Goal: Task Accomplishment & Management: Use online tool/utility

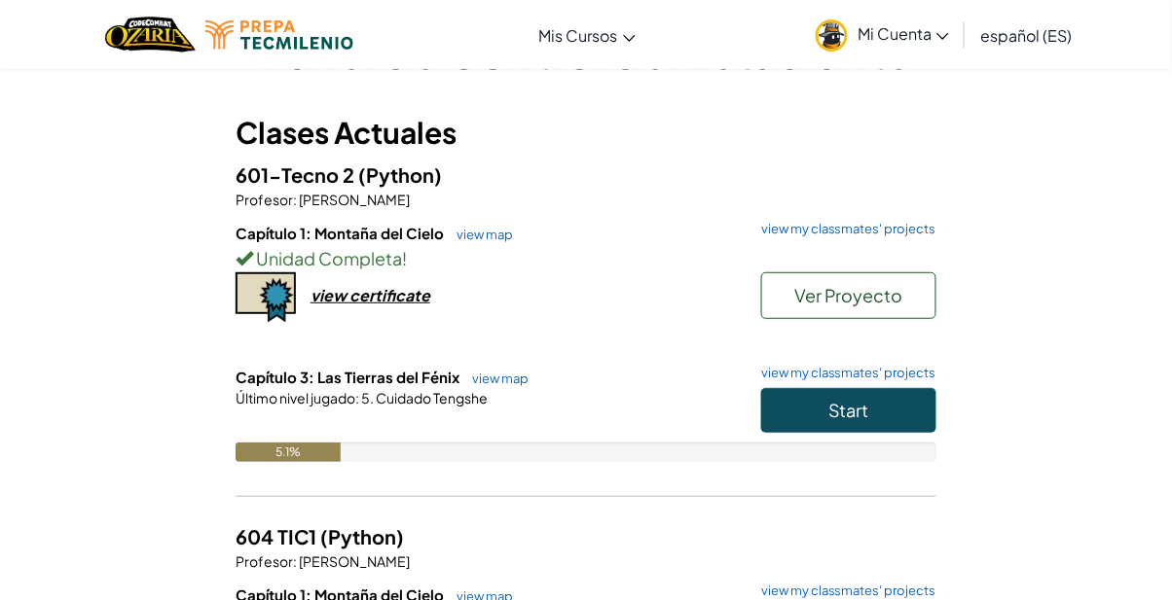
scroll to position [80, 0]
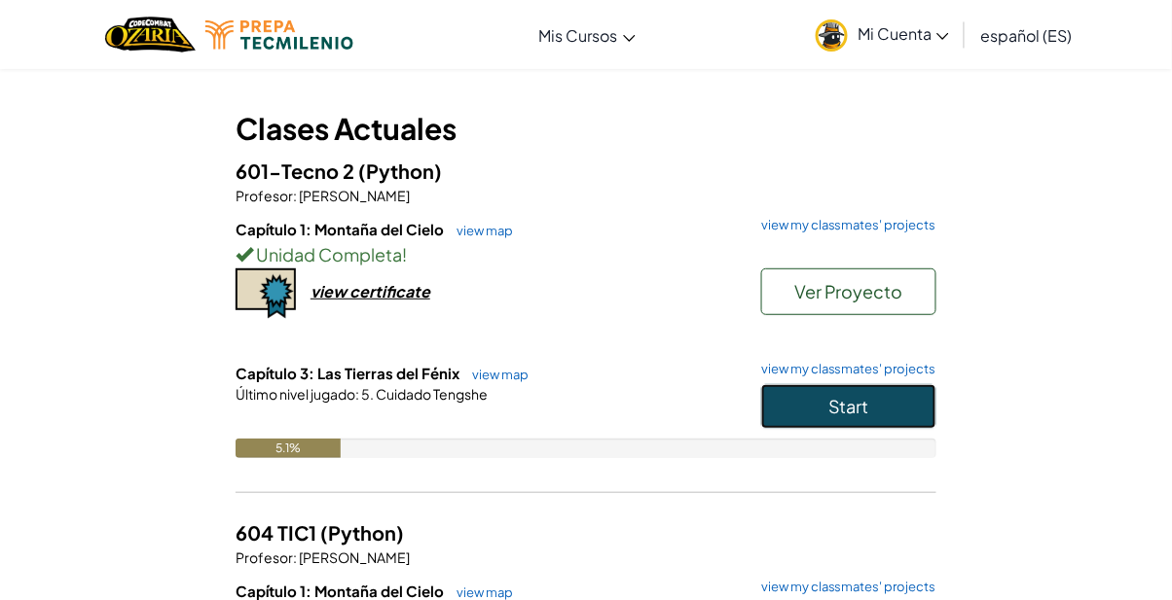
click at [870, 408] on button "Start" at bounding box center [848, 406] width 175 height 45
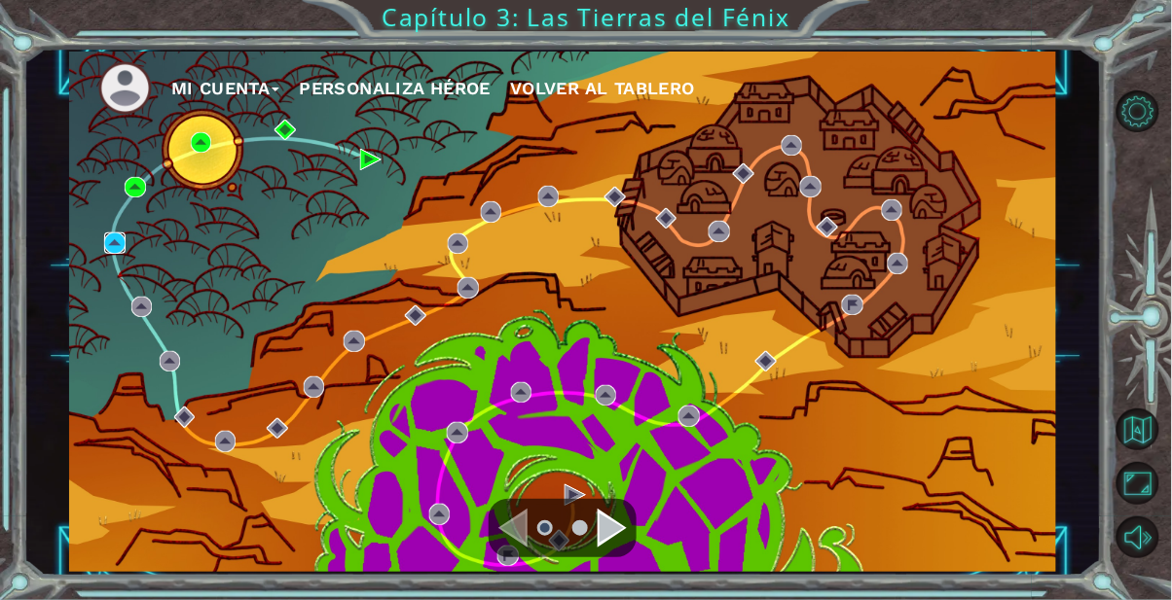
click at [122, 237] on img at bounding box center [114, 243] width 21 height 21
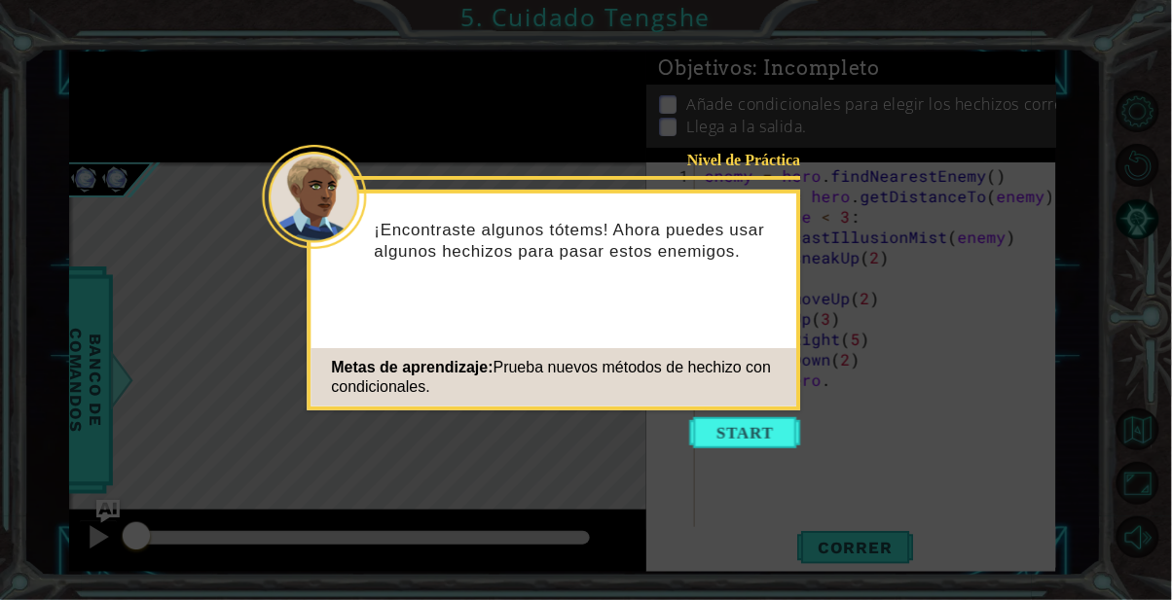
click at [756, 439] on button "Start" at bounding box center [745, 433] width 111 height 31
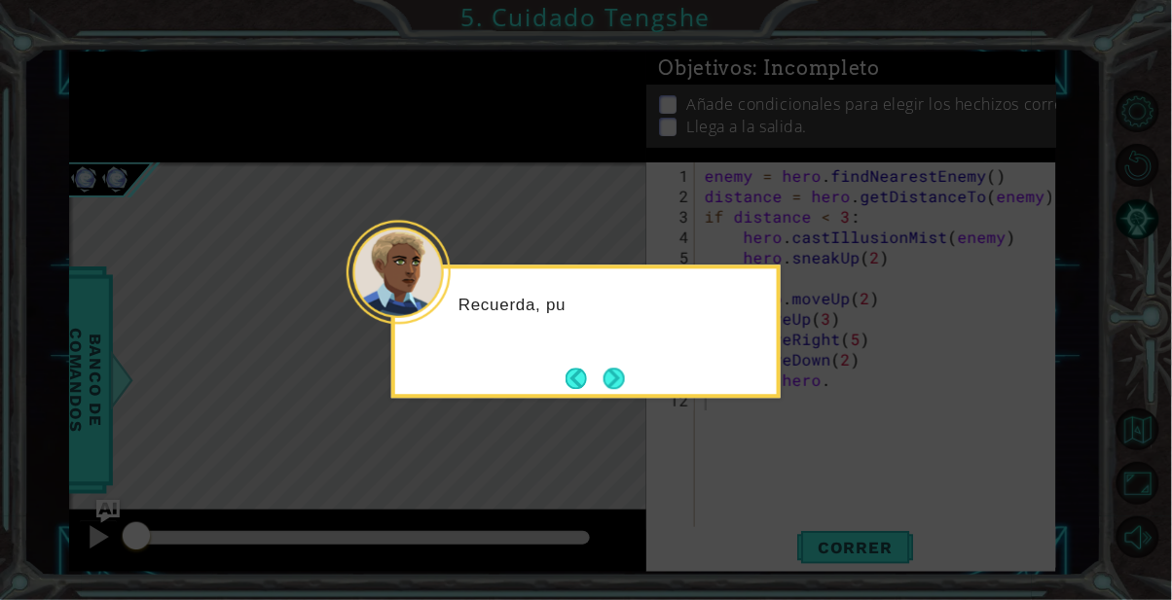
click at [625, 373] on button "Next" at bounding box center [613, 378] width 21 height 21
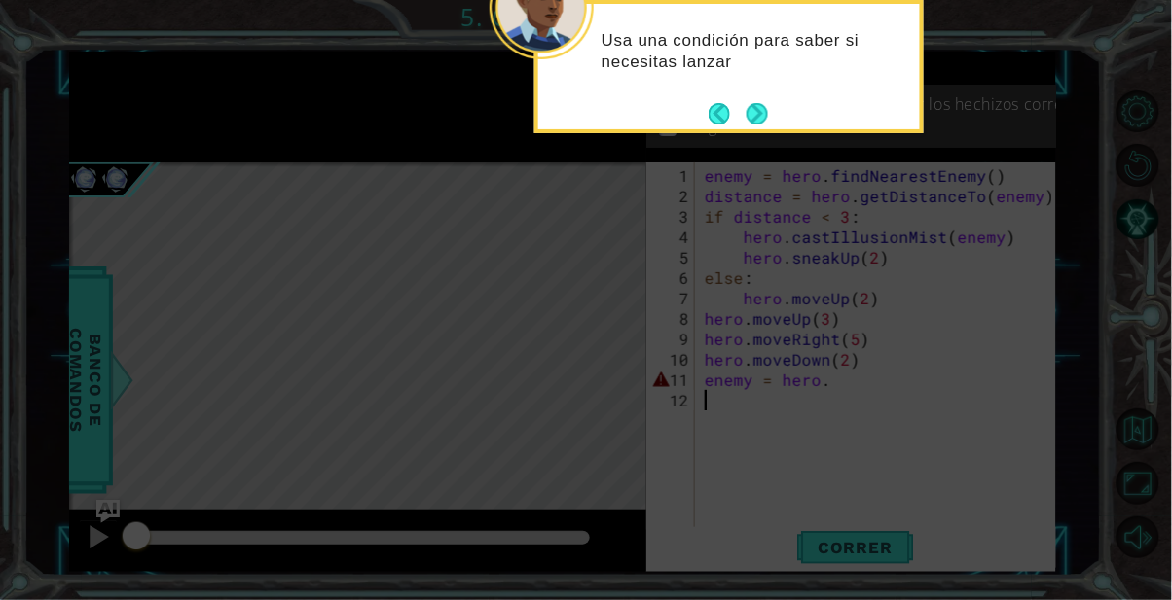
click at [766, 118] on button "Next" at bounding box center [756, 113] width 21 height 21
click at [756, 118] on button "Next" at bounding box center [756, 113] width 21 height 21
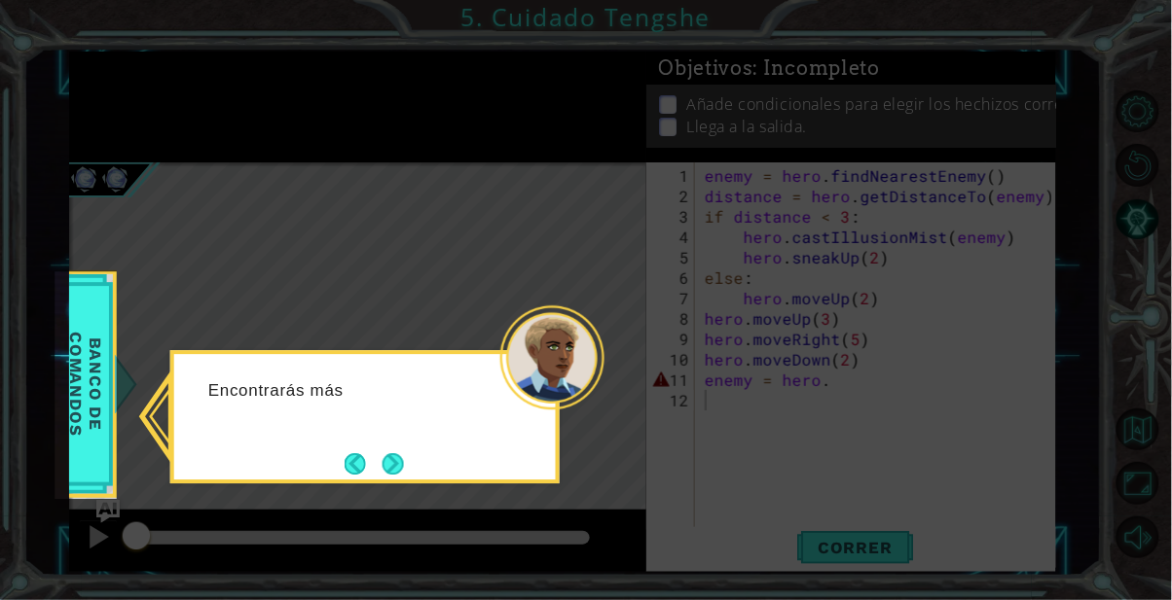
click at [394, 460] on button "Next" at bounding box center [392, 464] width 21 height 21
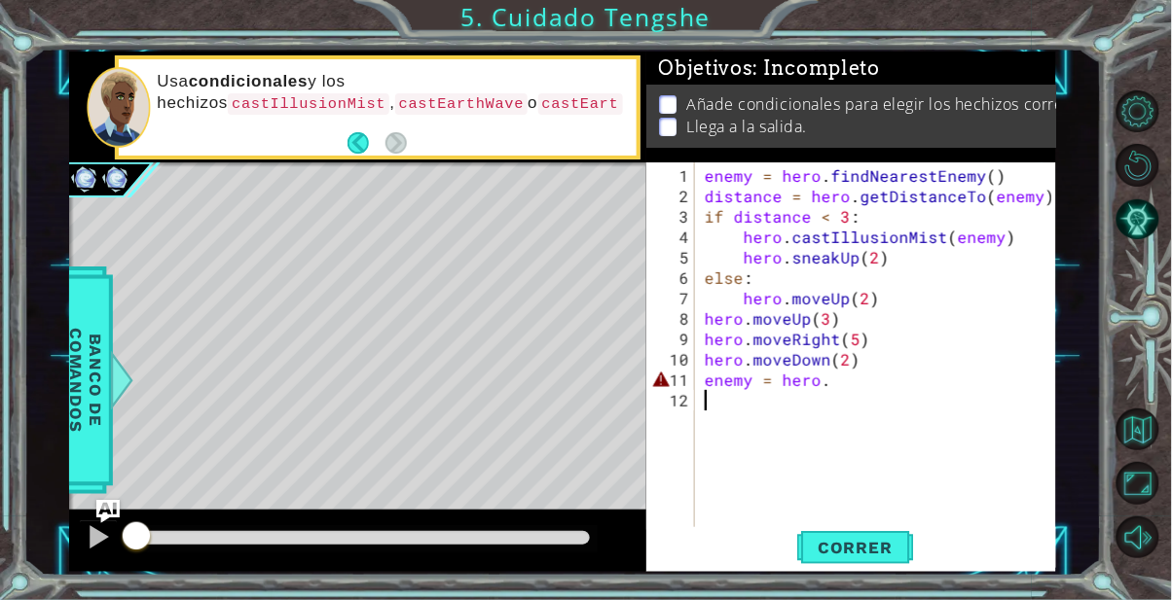
click at [852, 553] on span "Correr" at bounding box center [855, 547] width 114 height 19
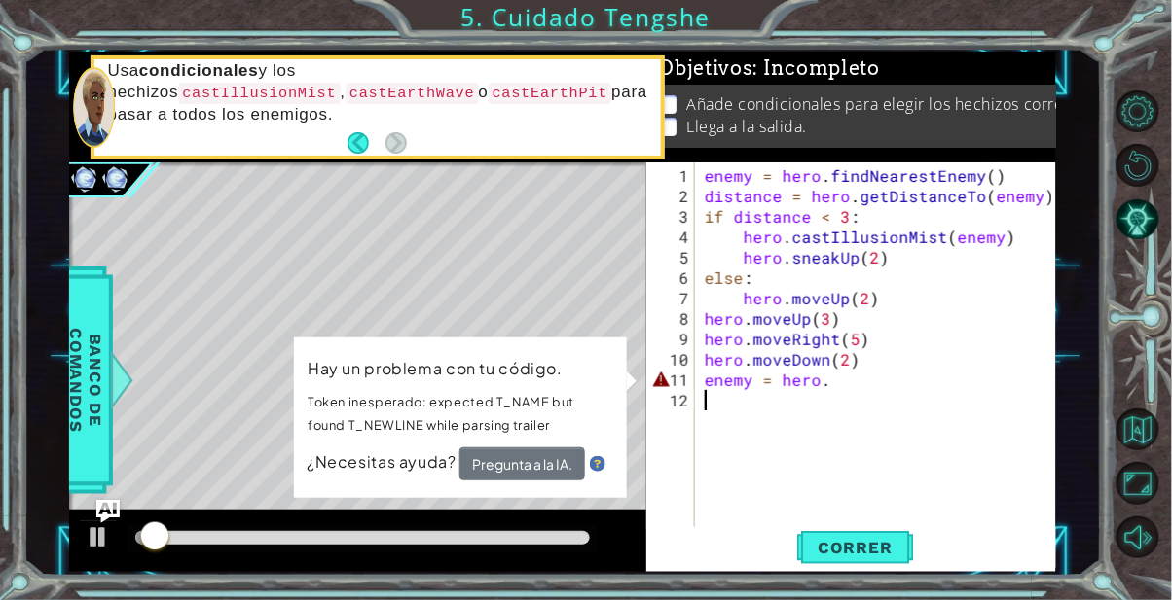
click at [840, 379] on div "enemy = hero . findNearestEnemy ( ) distance = hero . getDistanceTo ( enemy ) i…" at bounding box center [881, 369] width 361 height 409
type textarea "enemy = hero."
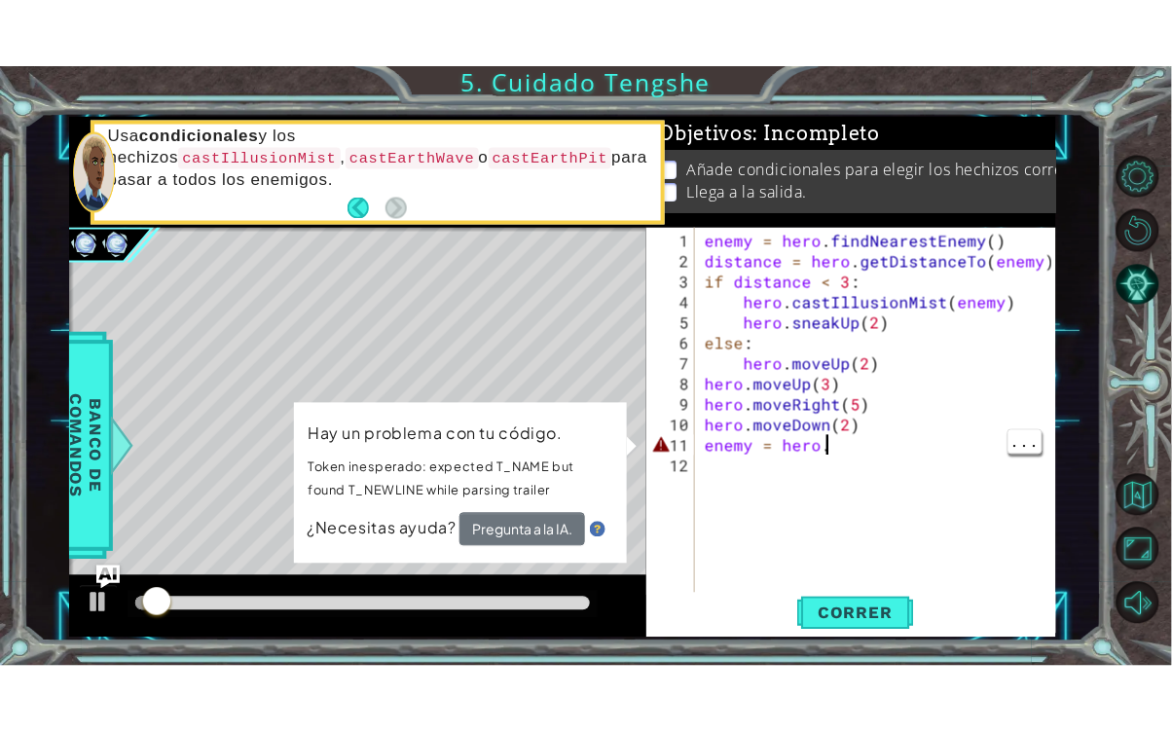
scroll to position [0, 7]
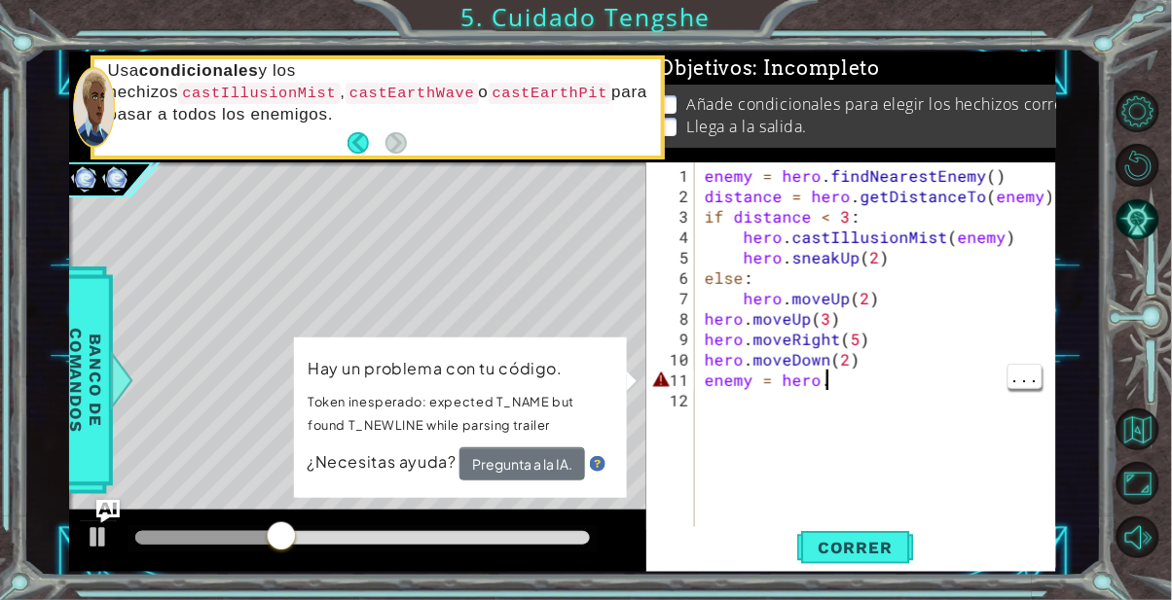
click at [1147, 504] on button "Maximizar Navegador" at bounding box center [1137, 483] width 42 height 42
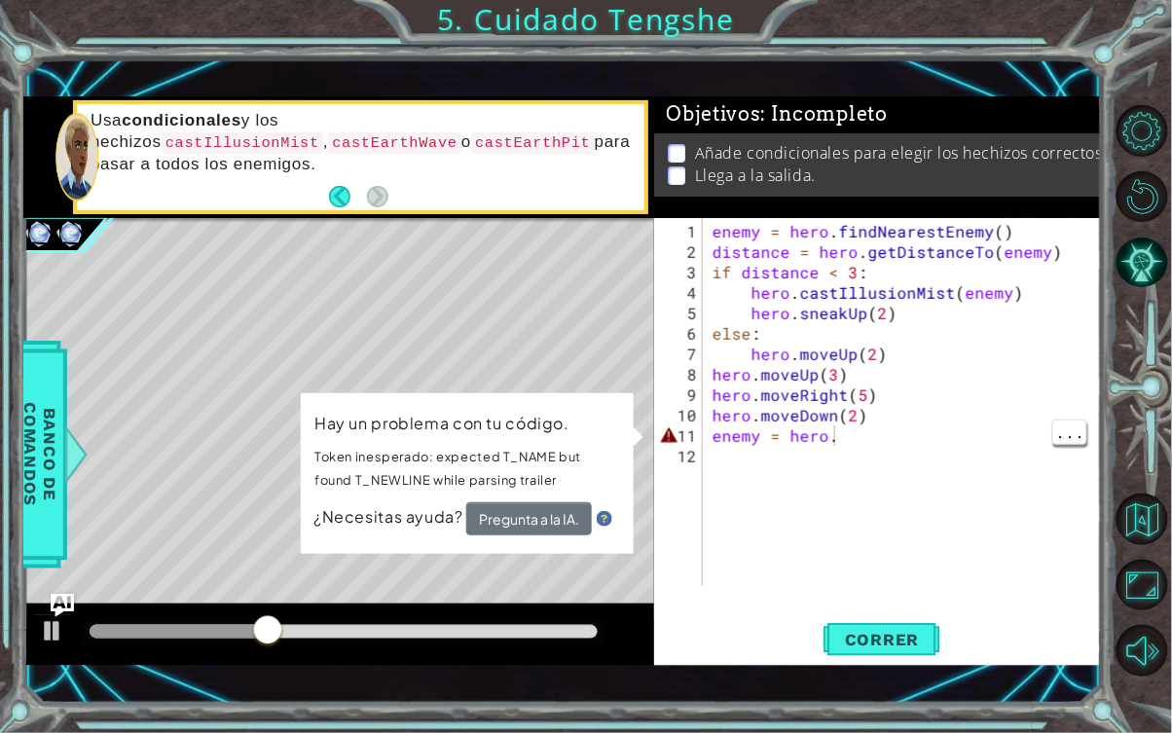
click at [924, 460] on div "enemy = hero . findNearestEnemy ( ) distance = hero . getDistanceTo ( enemy ) i…" at bounding box center [908, 425] width 399 height 409
click at [954, 442] on div "enemy = hero . findNearestEnemy ( ) distance = hero . getDistanceTo ( enemy ) i…" at bounding box center [908, 425] width 399 height 409
type textarea "enemy = hero."
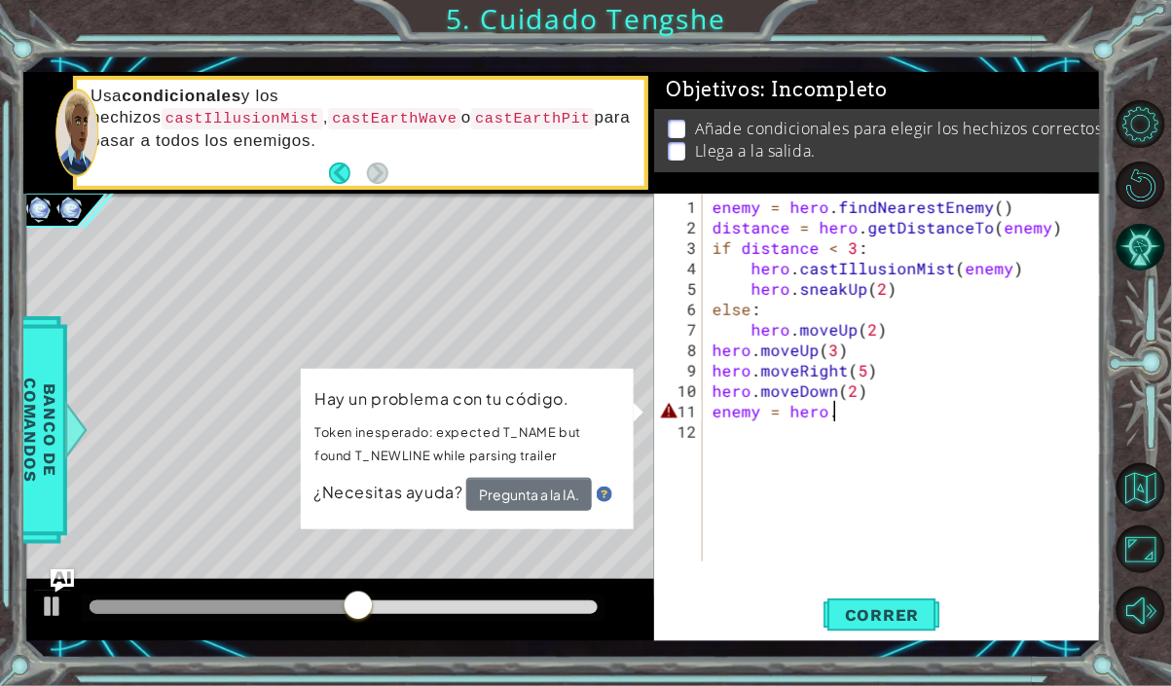
click at [916, 418] on div "enemy = hero . findNearestEnemy ( ) distance = hero . getDistanceTo ( enemy ) i…" at bounding box center [908, 401] width 399 height 409
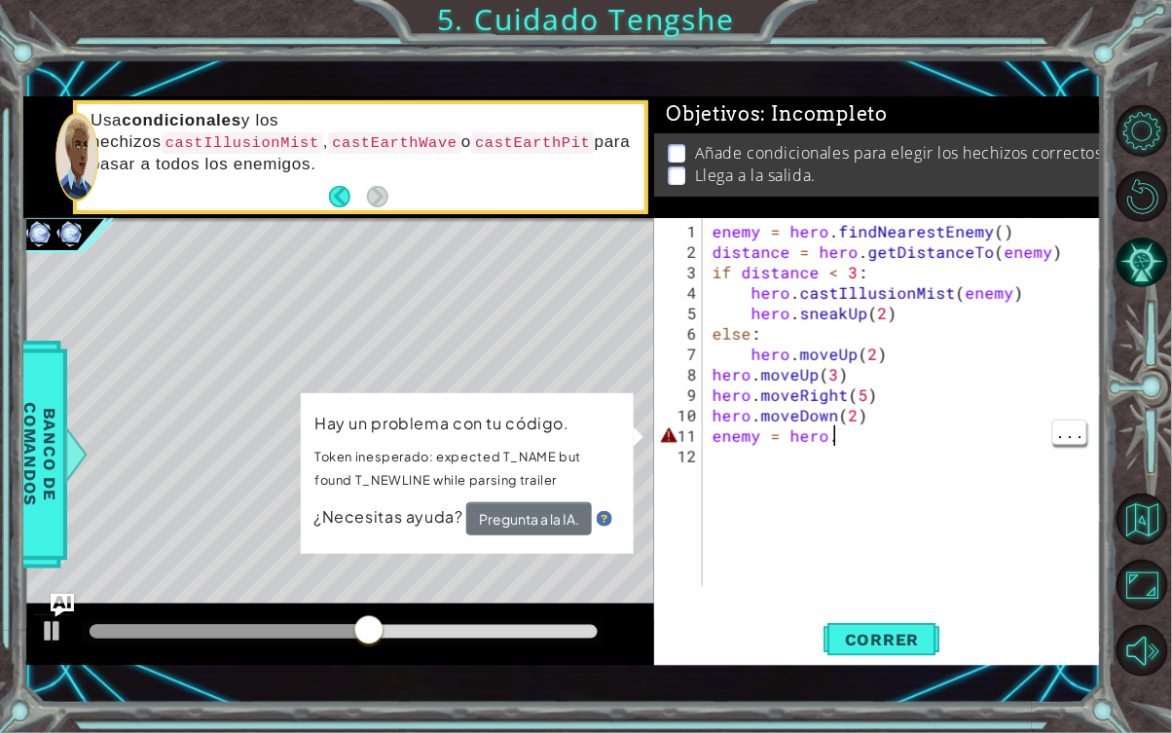
type textarea "hero.f"
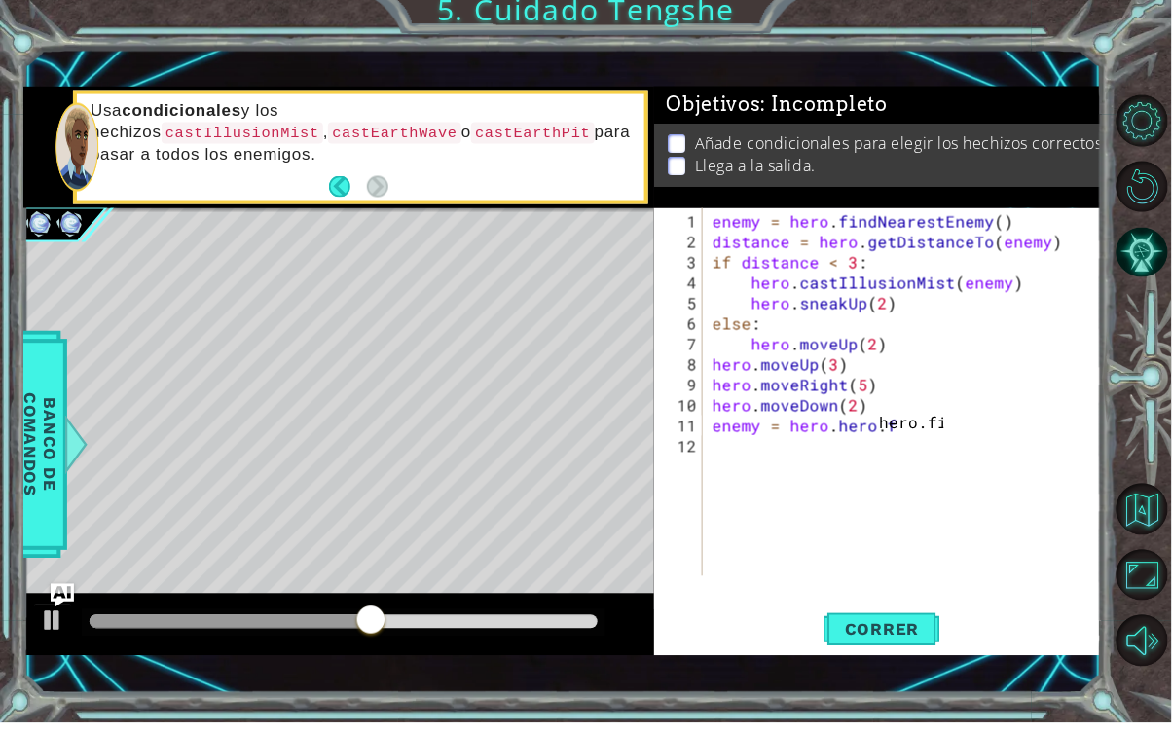
scroll to position [0, 0]
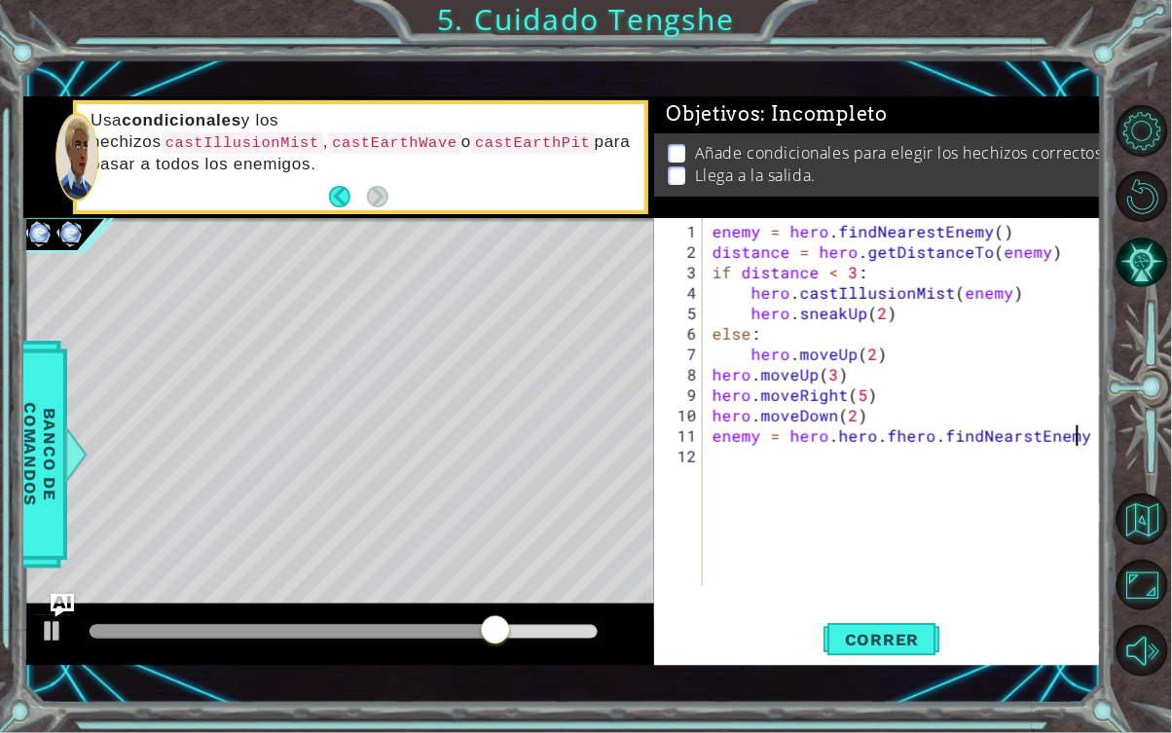
click at [892, 600] on span "Correr" at bounding box center [882, 639] width 114 height 19
type textarea "enemy = hero.hero.fhero.findNearstEnemy"
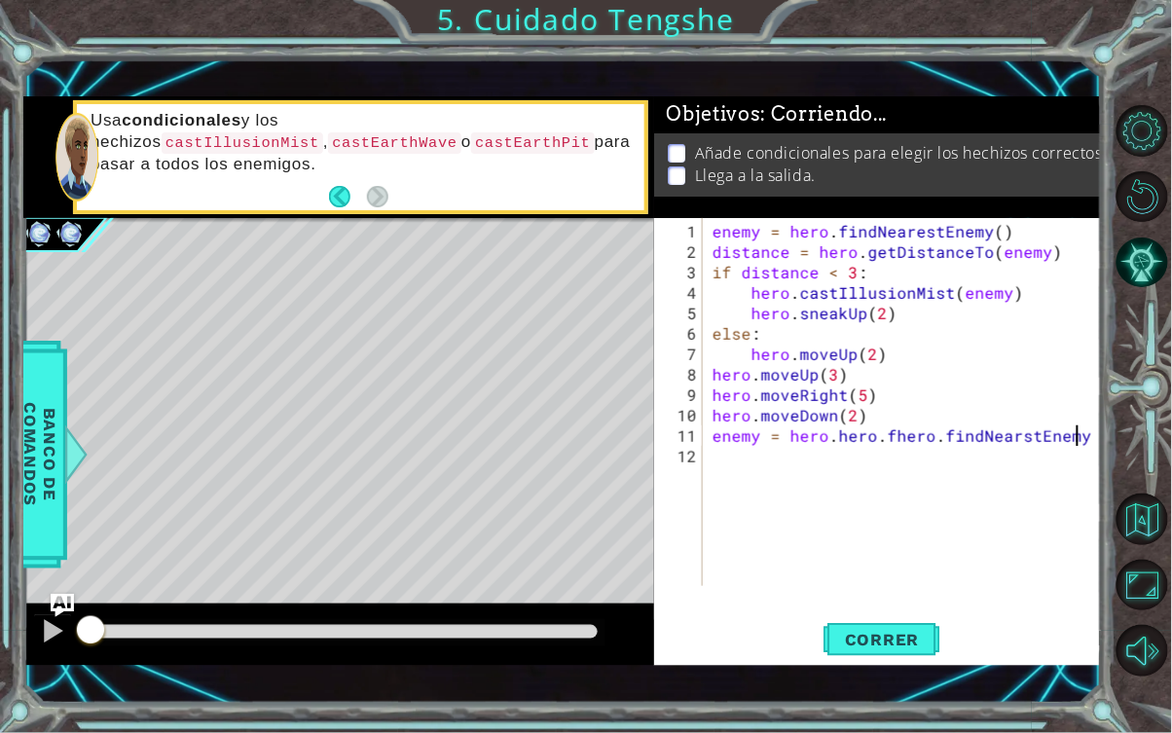
scroll to position [0, 21]
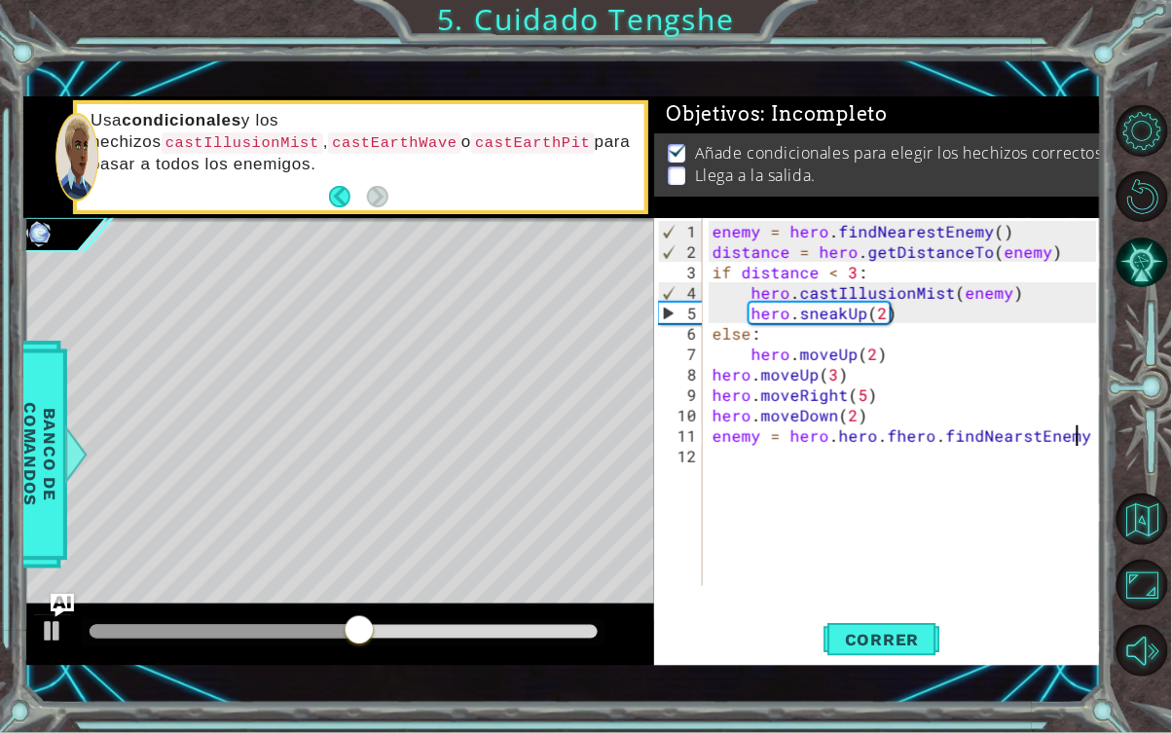
click at [889, 600] on span "Correr" at bounding box center [882, 639] width 114 height 19
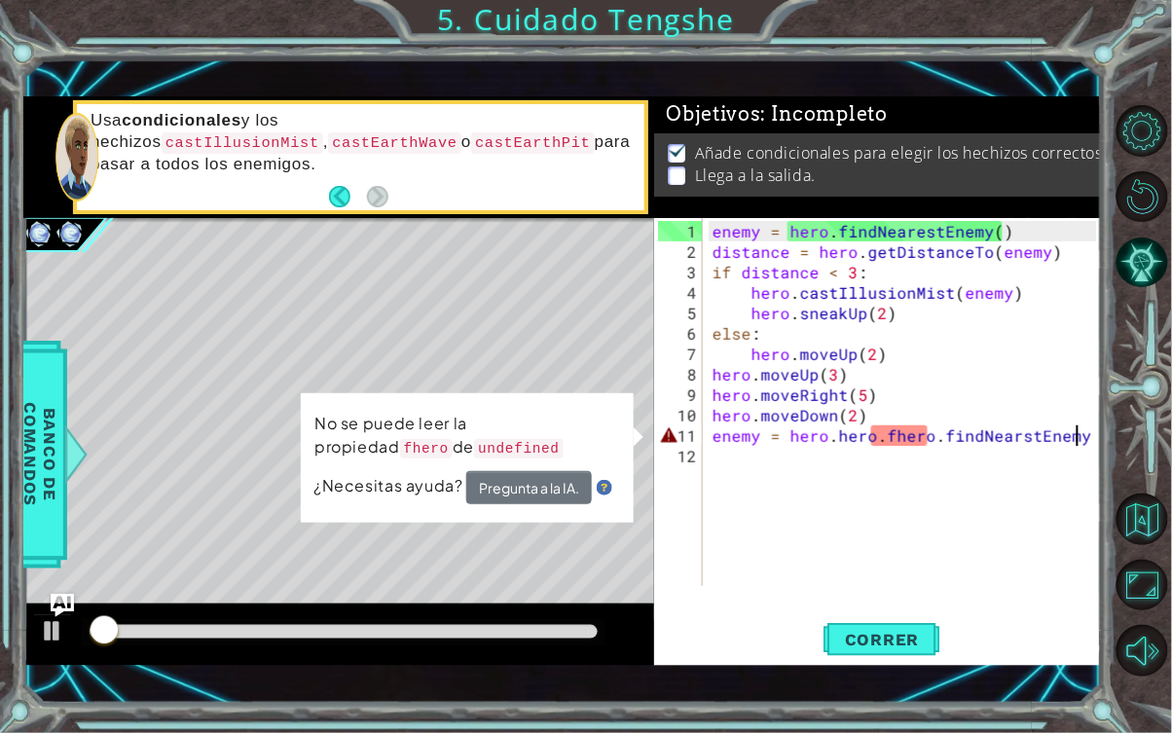
click at [880, 600] on span "Correr" at bounding box center [882, 639] width 114 height 19
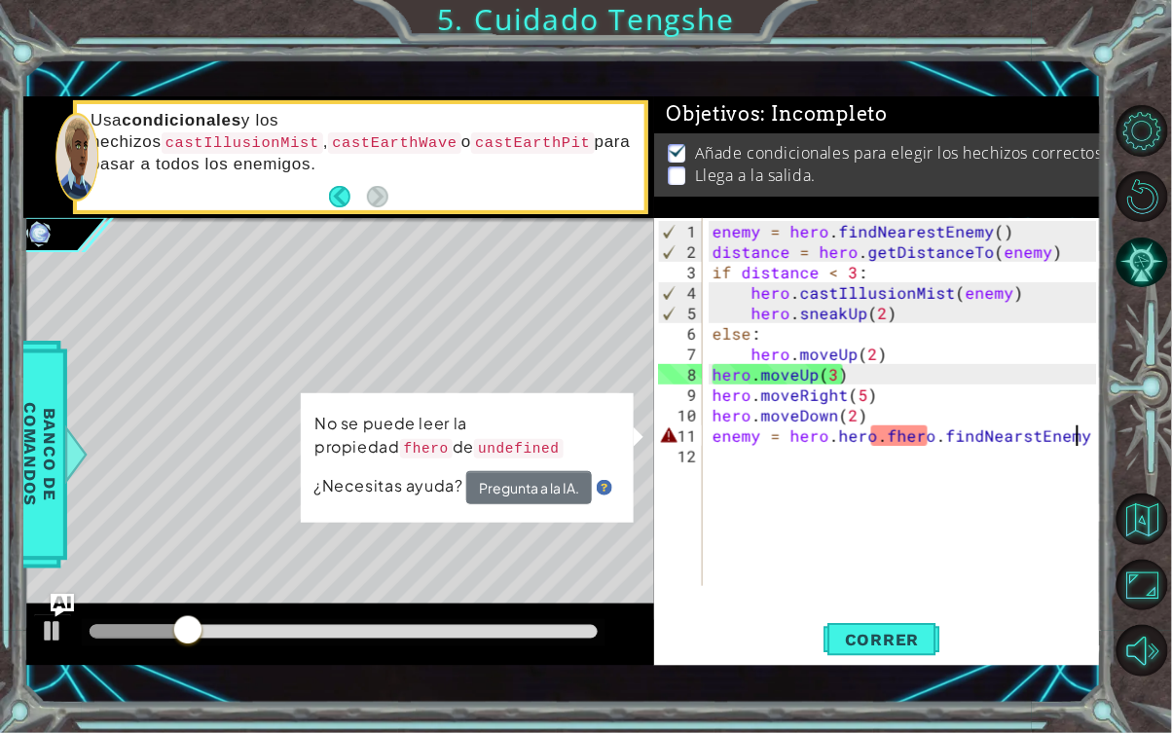
click at [885, 444] on div "enemy = hero . findNearestEnemy ( ) distance = hero . getDistanceTo ( enemy ) i…" at bounding box center [908, 425] width 399 height 409
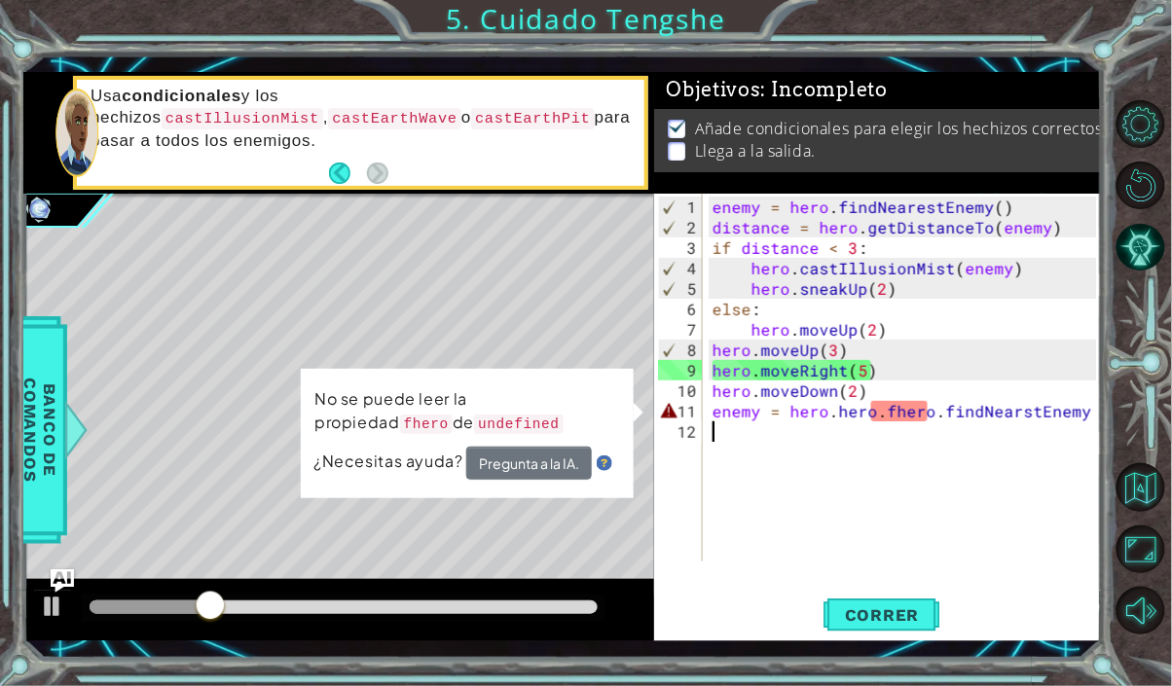
click at [891, 410] on div "enemy = hero . findNearestEnemy ( ) distance = hero . getDistanceTo ( enemy ) i…" at bounding box center [908, 401] width 399 height 409
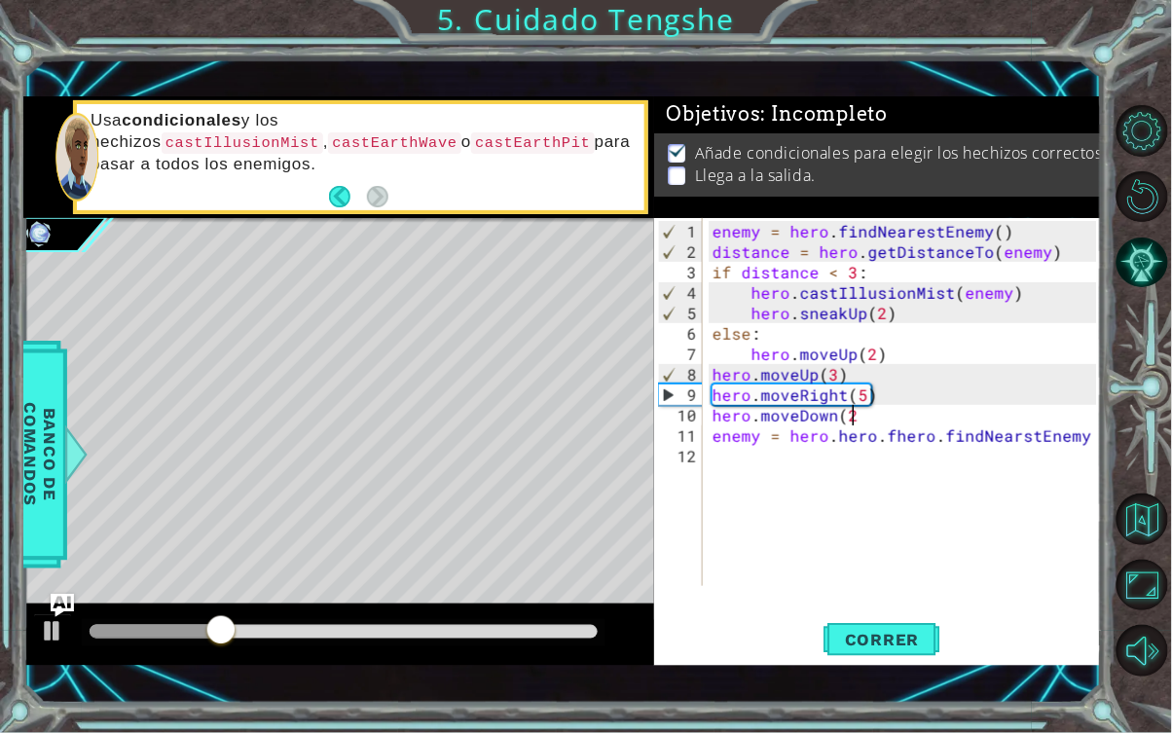
scroll to position [0, 8]
click at [880, 420] on div "enemy = hero . findNearestEnemy ( ) distance = hero . getDistanceTo ( enemy ) i…" at bounding box center [908, 425] width 399 height 409
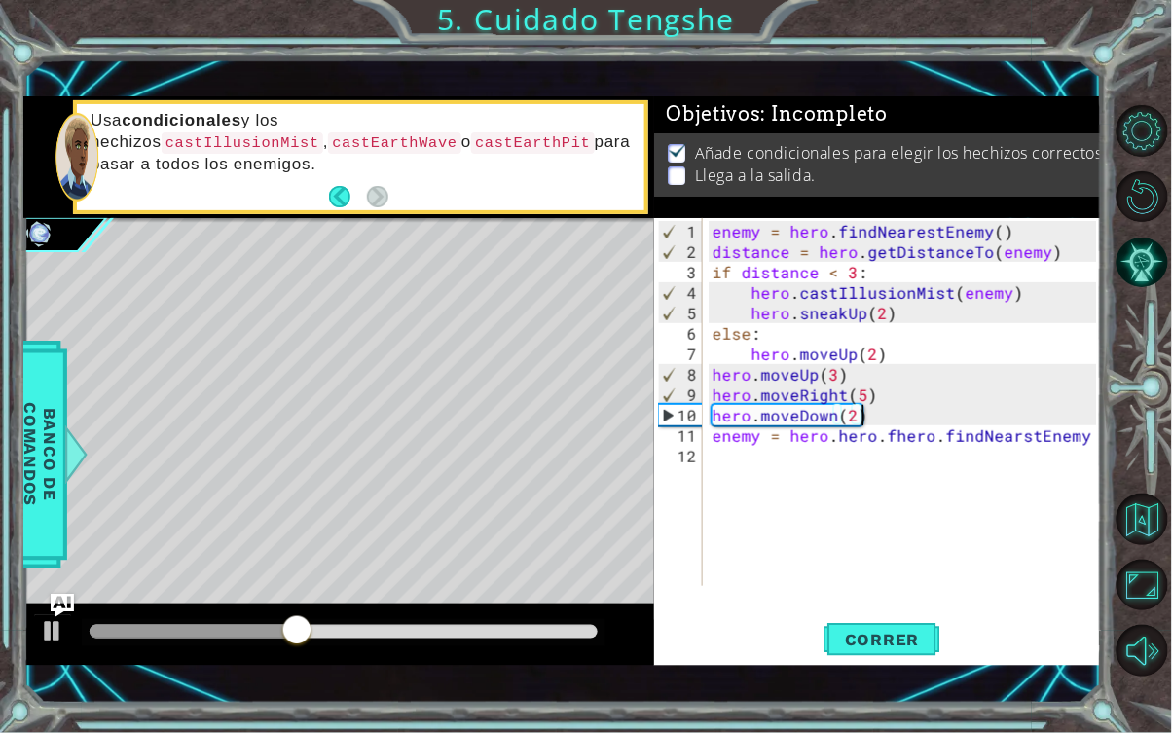
click at [871, 438] on div "enemy = hero . findNearestEnemy ( ) distance = hero . getDistanceTo ( enemy ) i…" at bounding box center [908, 425] width 399 height 409
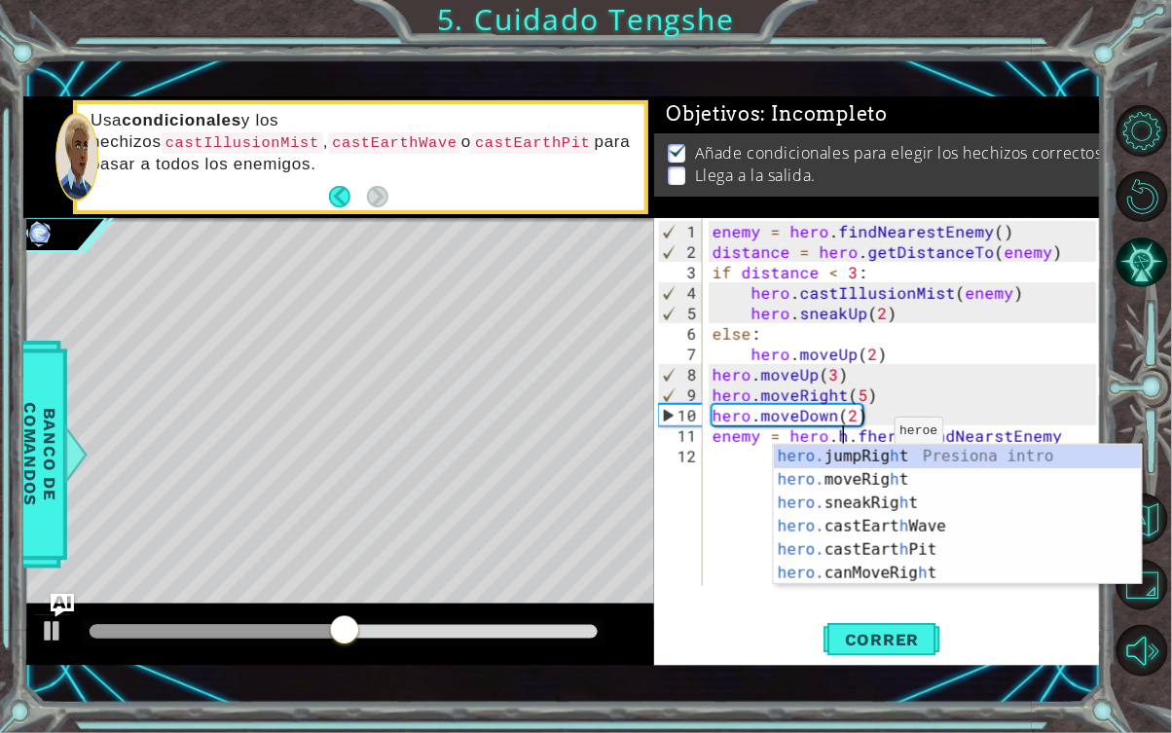
click at [843, 436] on div "enemy = hero . findNearestEnemy ( ) distance = hero . getDistanceTo ( enemy ) i…" at bounding box center [908, 425] width 399 height 409
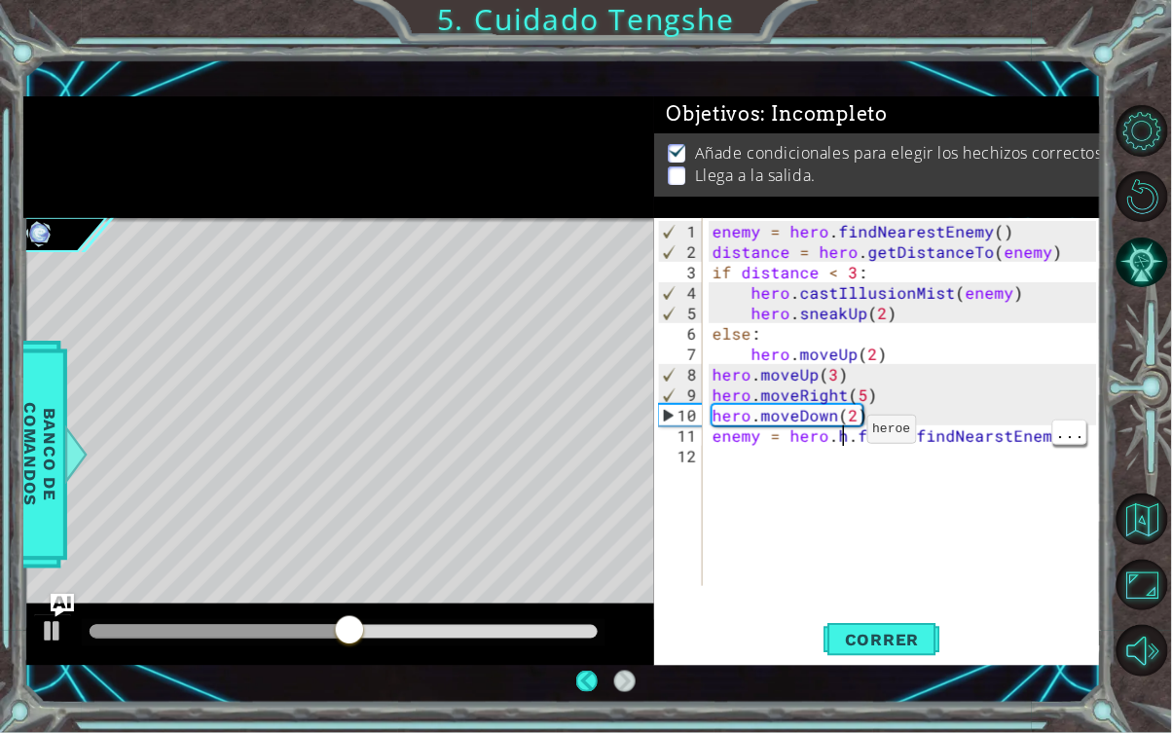
scroll to position [0, 8]
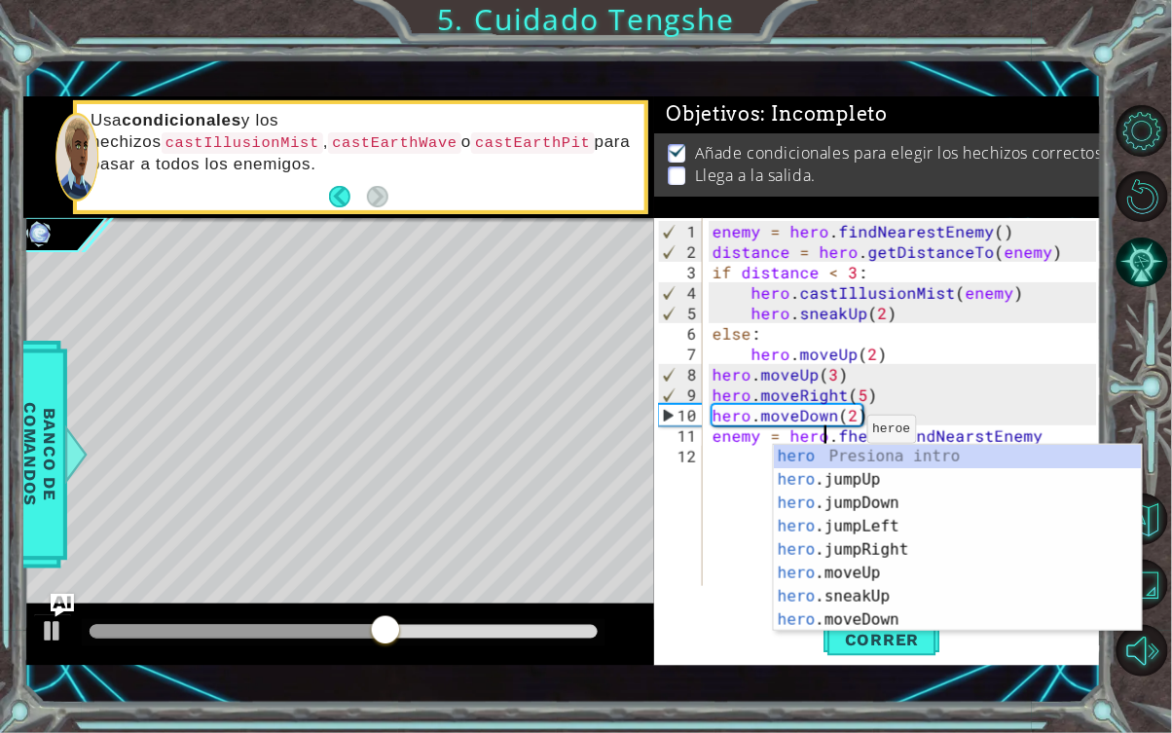
click at [843, 433] on div "enemy = hero . findNearestEnemy ( ) distance = hero . getDistanceTo ( enemy ) i…" at bounding box center [908, 425] width 399 height 409
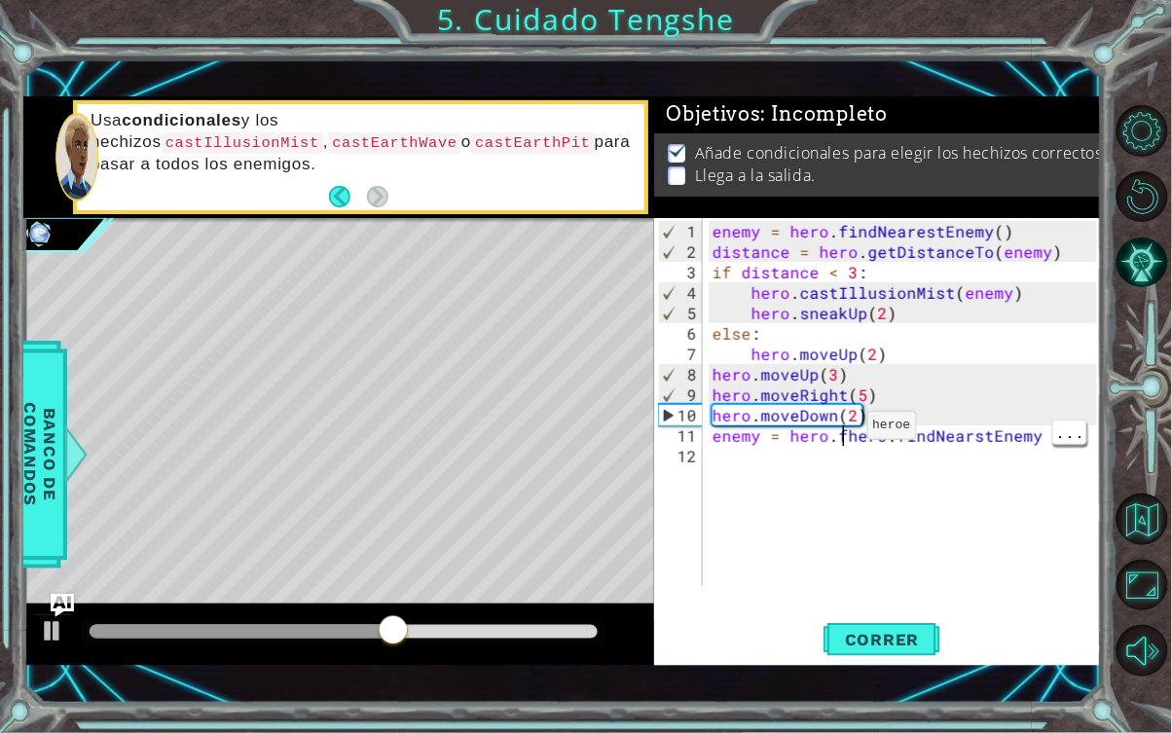
type textarea "enemy = hero.hero.findNearstEnemy"
click at [904, 533] on div "enemy = hero . findNearestEnemy ( ) distance = hero . getDistanceTo ( enemy ) i…" at bounding box center [908, 425] width 399 height 409
click at [874, 439] on div "enemy = hero . findNearestEnemy ( ) distance = hero . getDistanceTo ( enemy ) i…" at bounding box center [908, 425] width 399 height 409
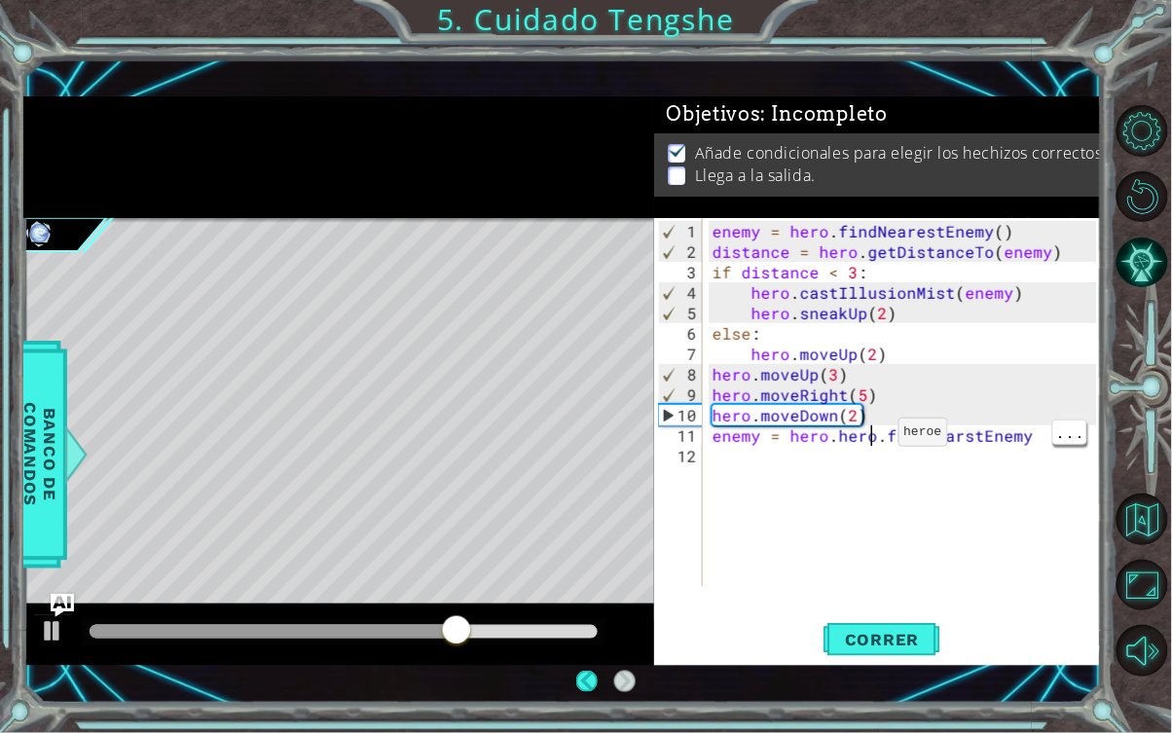
scroll to position [0, 9]
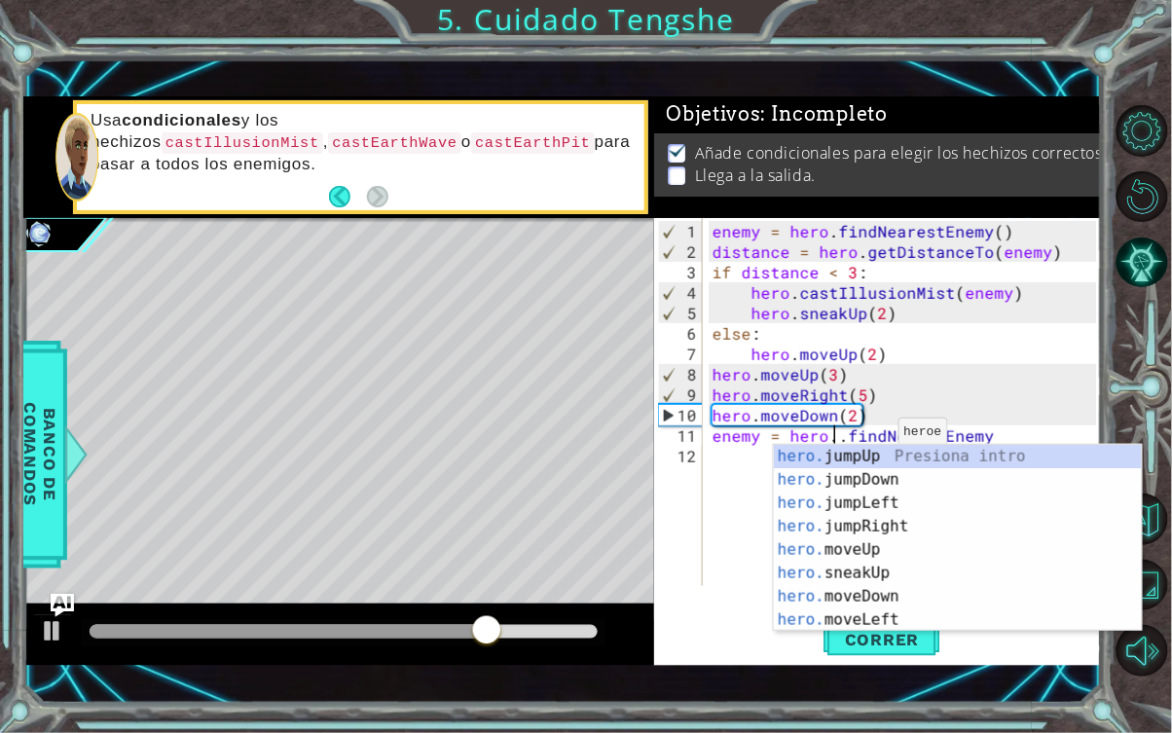
click at [834, 436] on div "enemy = hero . findNearestEnemy ( ) distance = hero . getDistanceTo ( enemy ) i…" at bounding box center [908, 425] width 399 height 409
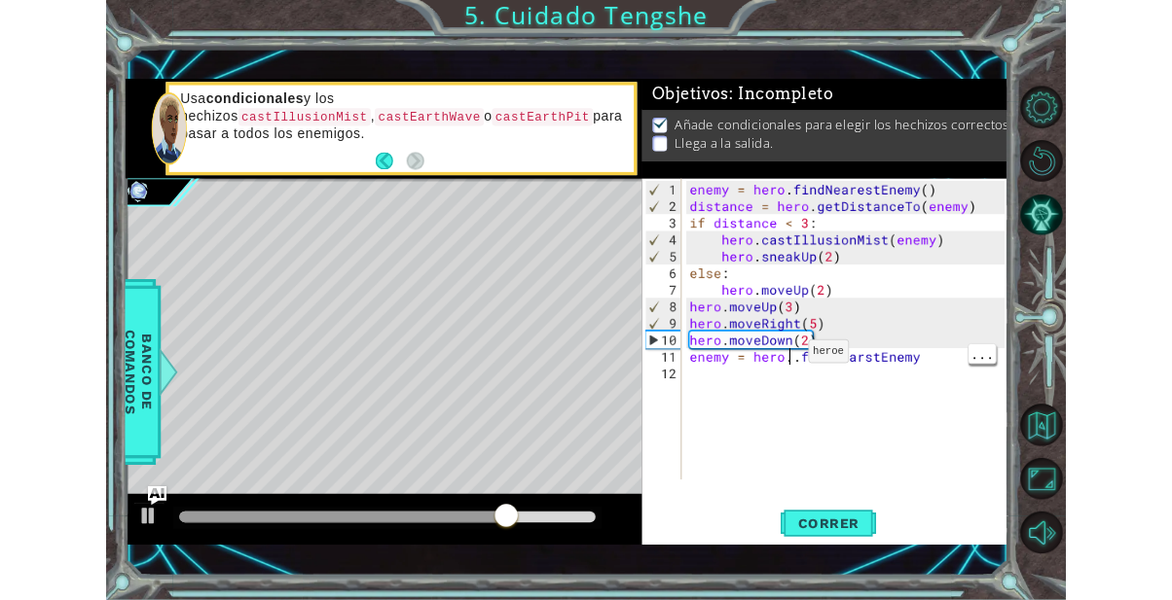
scroll to position [0, 7]
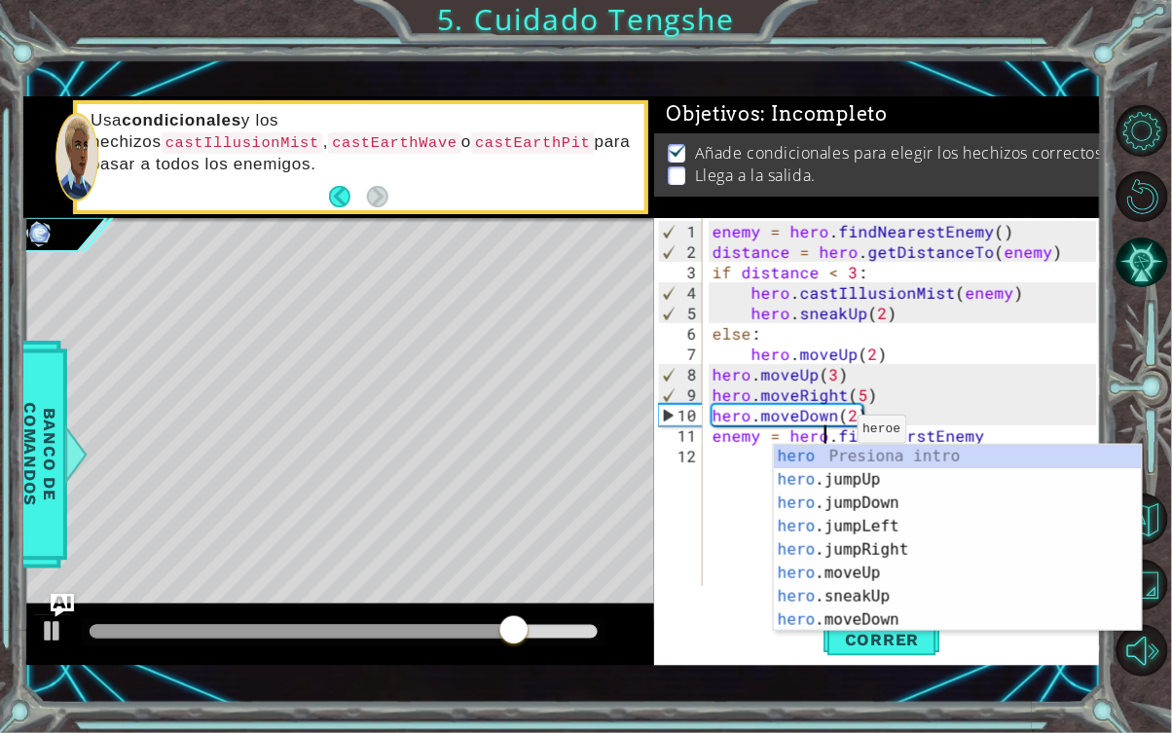
type textarea "enemy = hero.findNearstEnemy"
click at [897, 600] on span "Correr" at bounding box center [882, 639] width 114 height 19
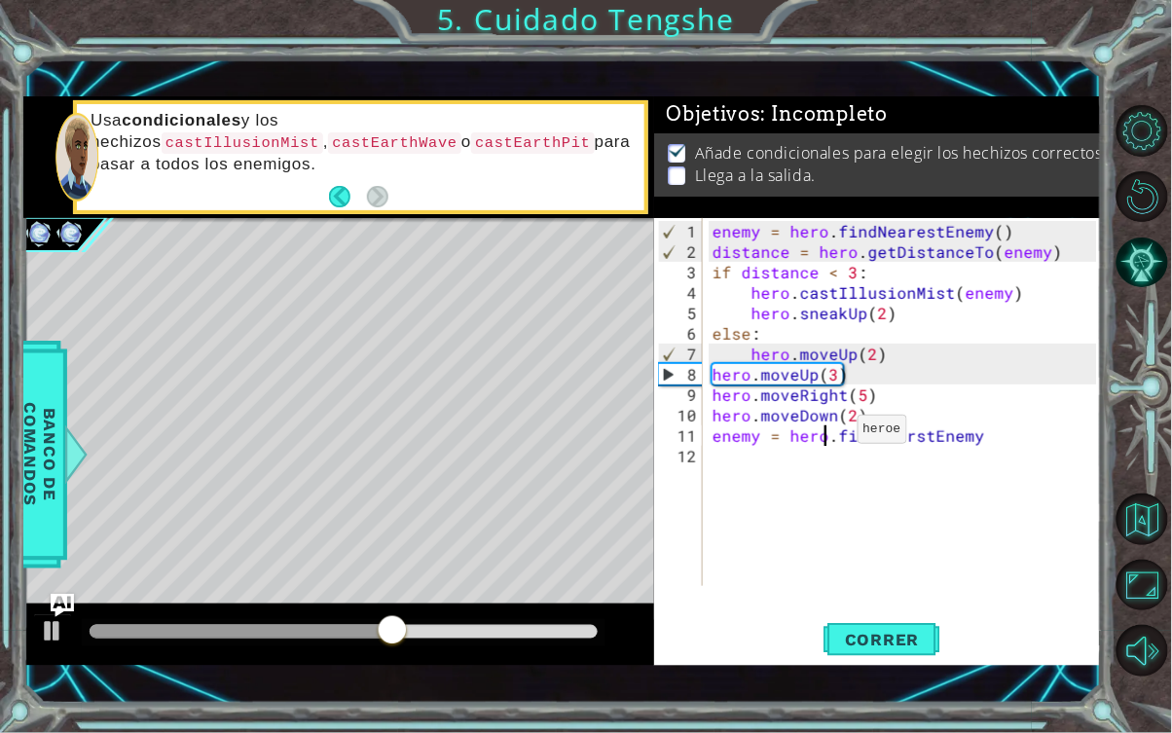
click at [1143, 578] on button "Maximizar Navegador" at bounding box center [1142, 586] width 52 height 52
